Goal: Task Accomplishment & Management: Manage account settings

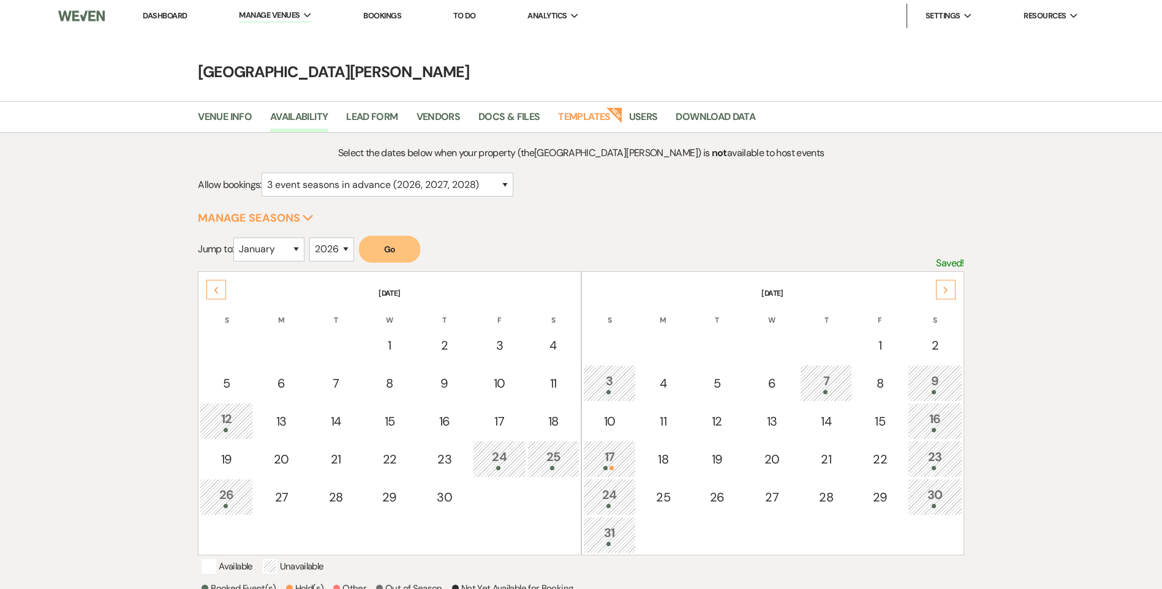
select select "3"
select select "2026"
drag, startPoint x: 161, startPoint y: 11, endPoint x: 196, endPoint y: 2, distance: 36.0
click at [161, 11] on link "Dashboard" at bounding box center [165, 15] width 44 height 10
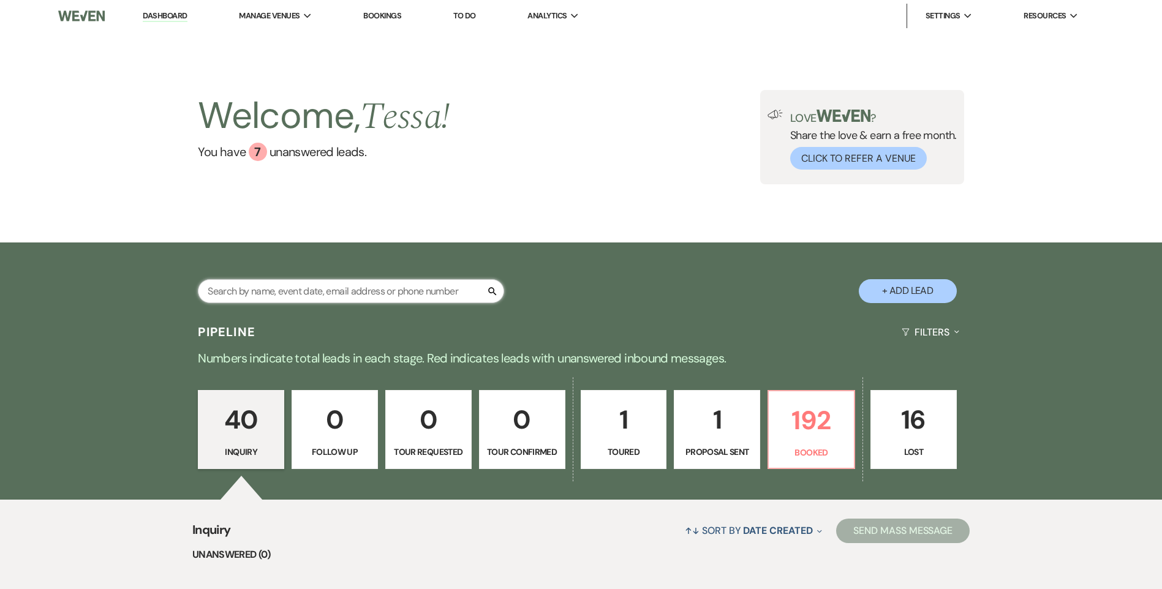
click at [282, 295] on input "text" at bounding box center [351, 291] width 306 height 24
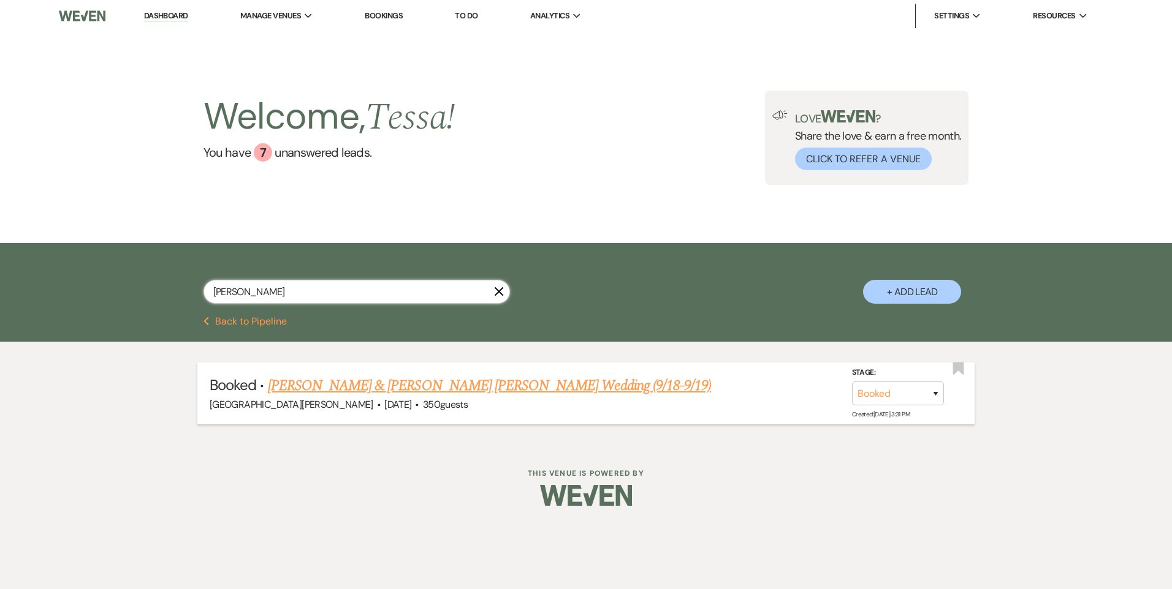
type input "[PERSON_NAME]"
click at [390, 385] on link "[PERSON_NAME] & [PERSON_NAME] [PERSON_NAME] Wedding (9/18-9/19)" at bounding box center [490, 386] width 444 height 22
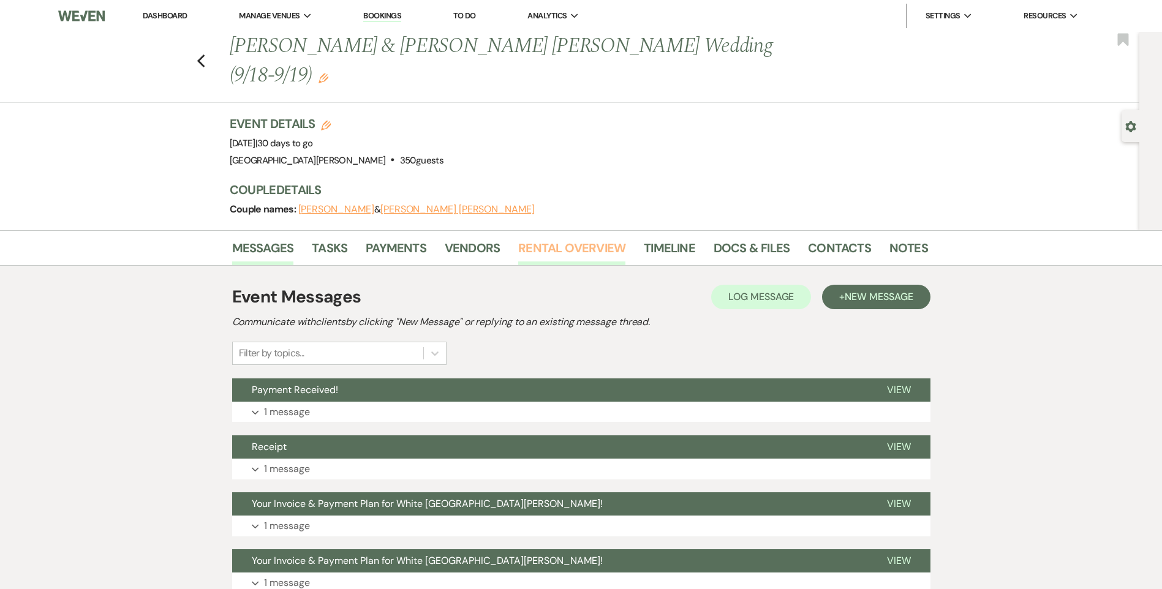
click at [542, 238] on link "Rental Overview" at bounding box center [571, 251] width 107 height 27
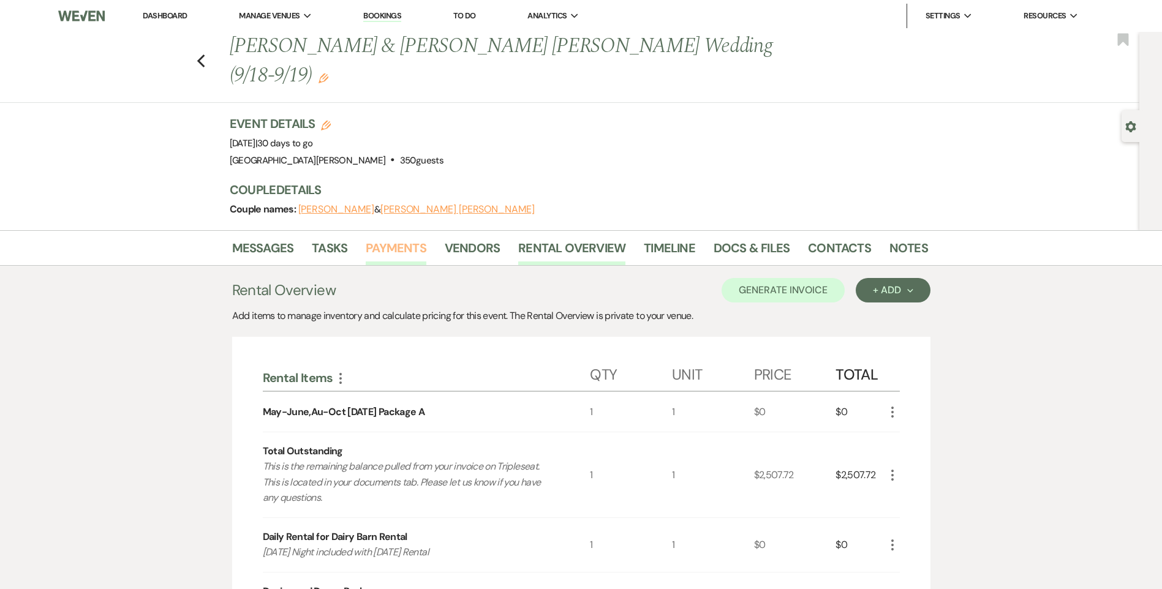
click at [381, 238] on link "Payments" at bounding box center [396, 251] width 61 height 27
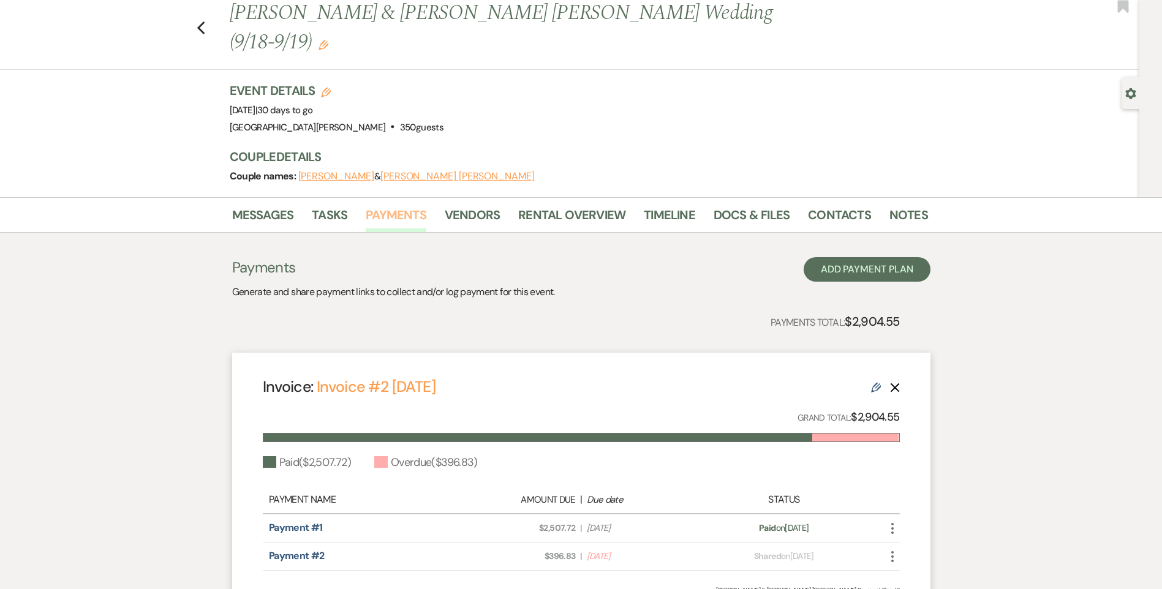
scroll to position [133, 0]
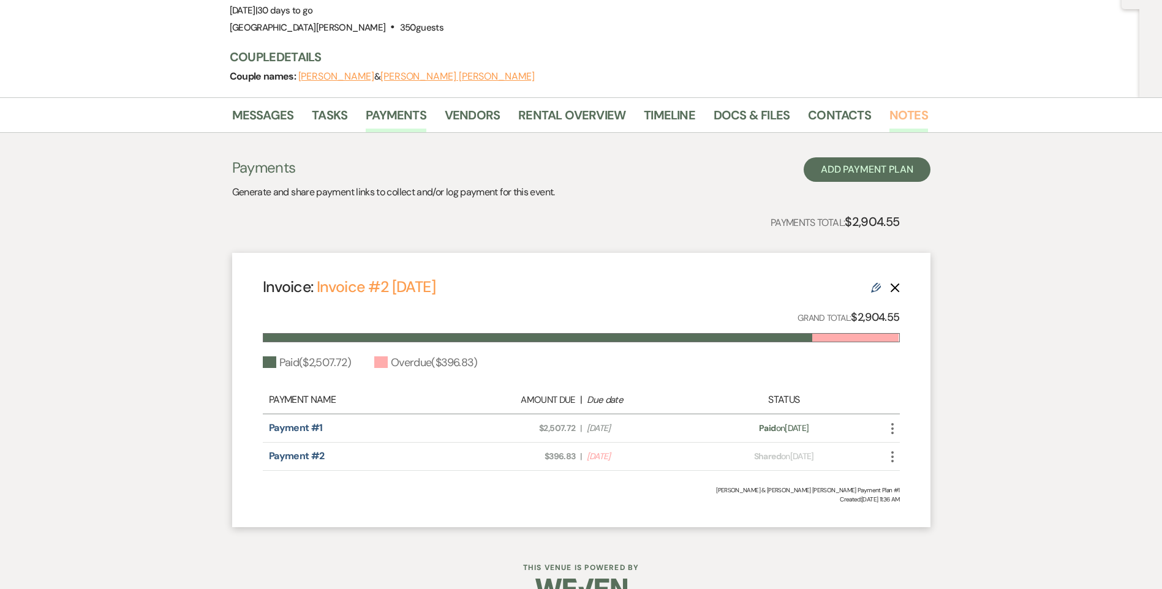
click at [896, 105] on link "Notes" at bounding box center [909, 118] width 39 height 27
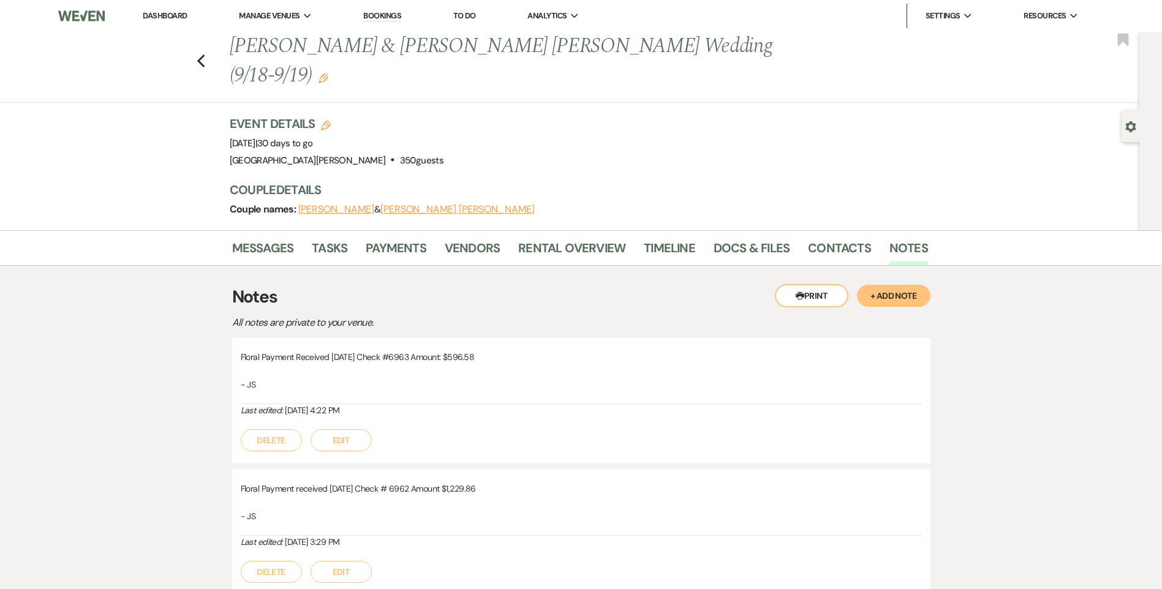
click at [891, 285] on button "+ Add Note" at bounding box center [894, 296] width 74 height 22
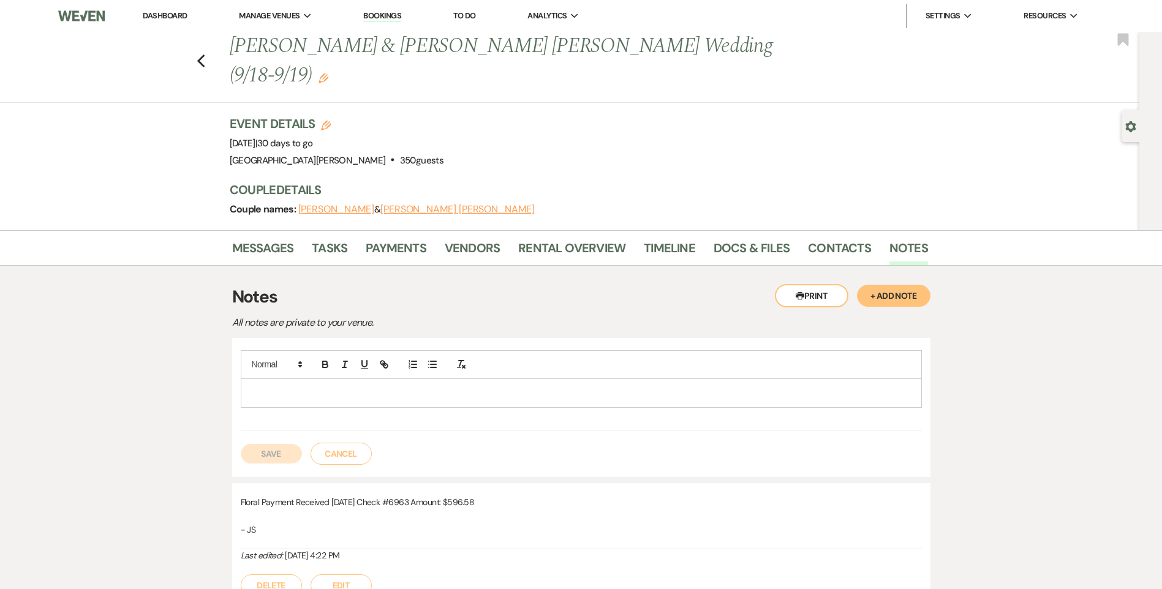
click at [330, 387] on p at bounding box center [582, 393] width 662 height 13
click at [520, 387] on p "Candle Payment Received on [DATE] Check #6965 Amount: $396.83" at bounding box center [582, 393] width 662 height 13
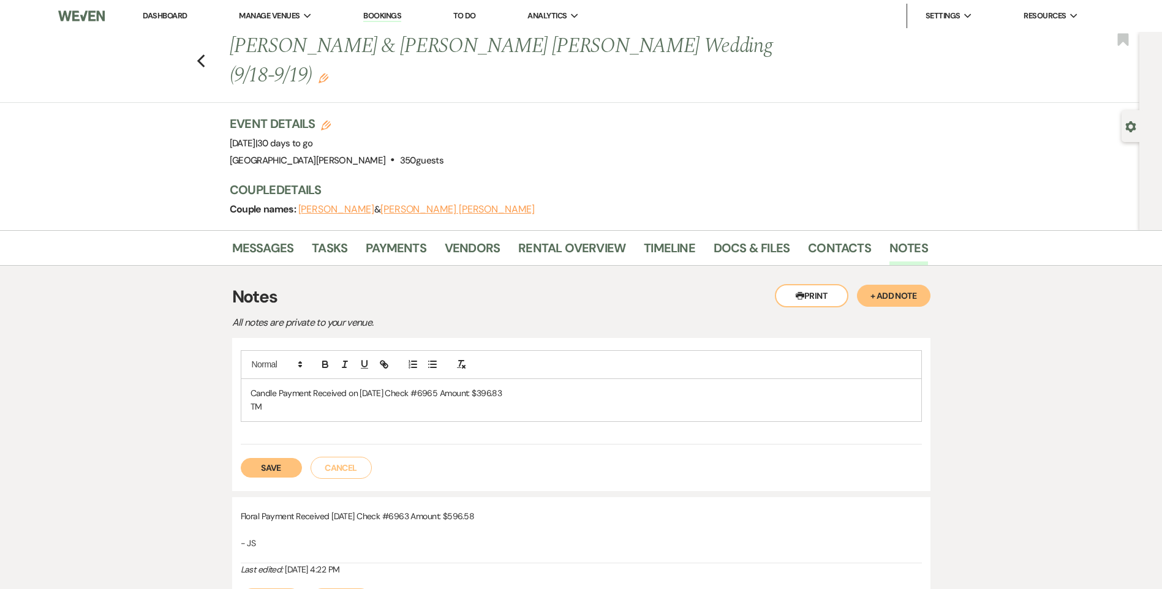
click at [259, 458] on button "Save" at bounding box center [271, 468] width 61 height 20
